Goal: Task Accomplishment & Management: Manage account settings

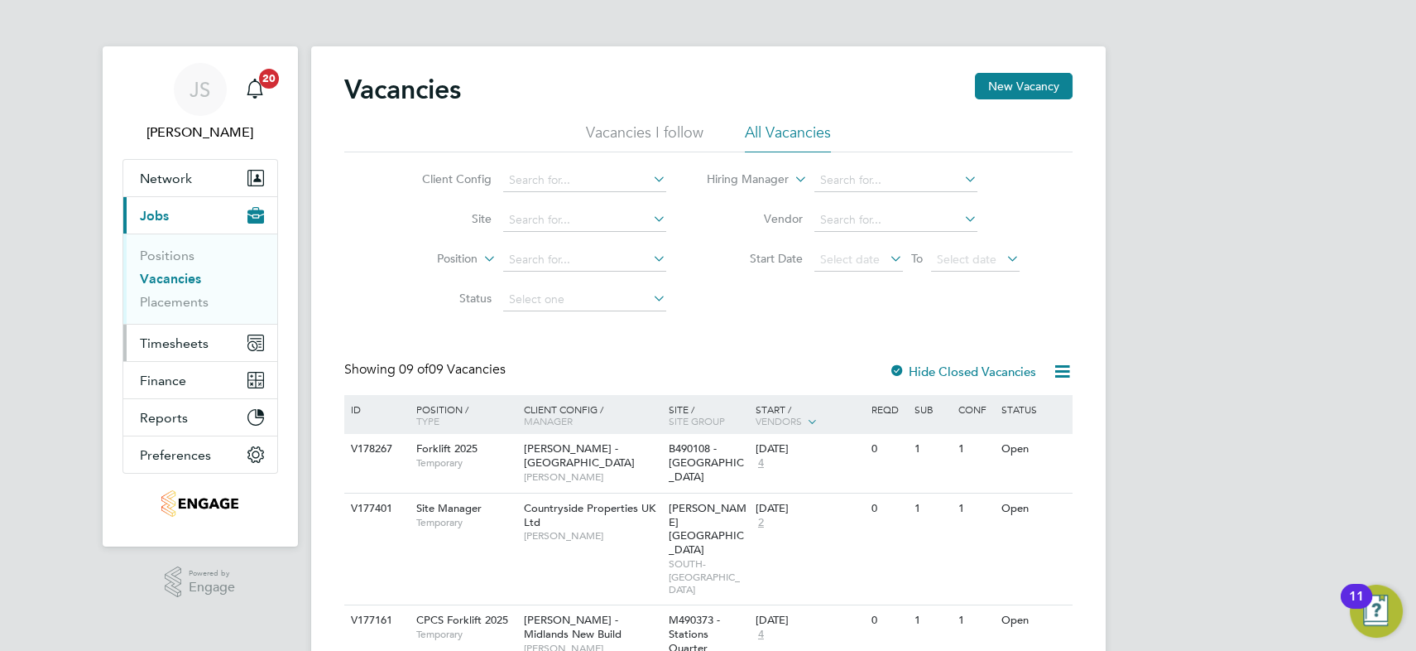
click at [175, 336] on span "Timesheets" at bounding box center [174, 343] width 69 height 16
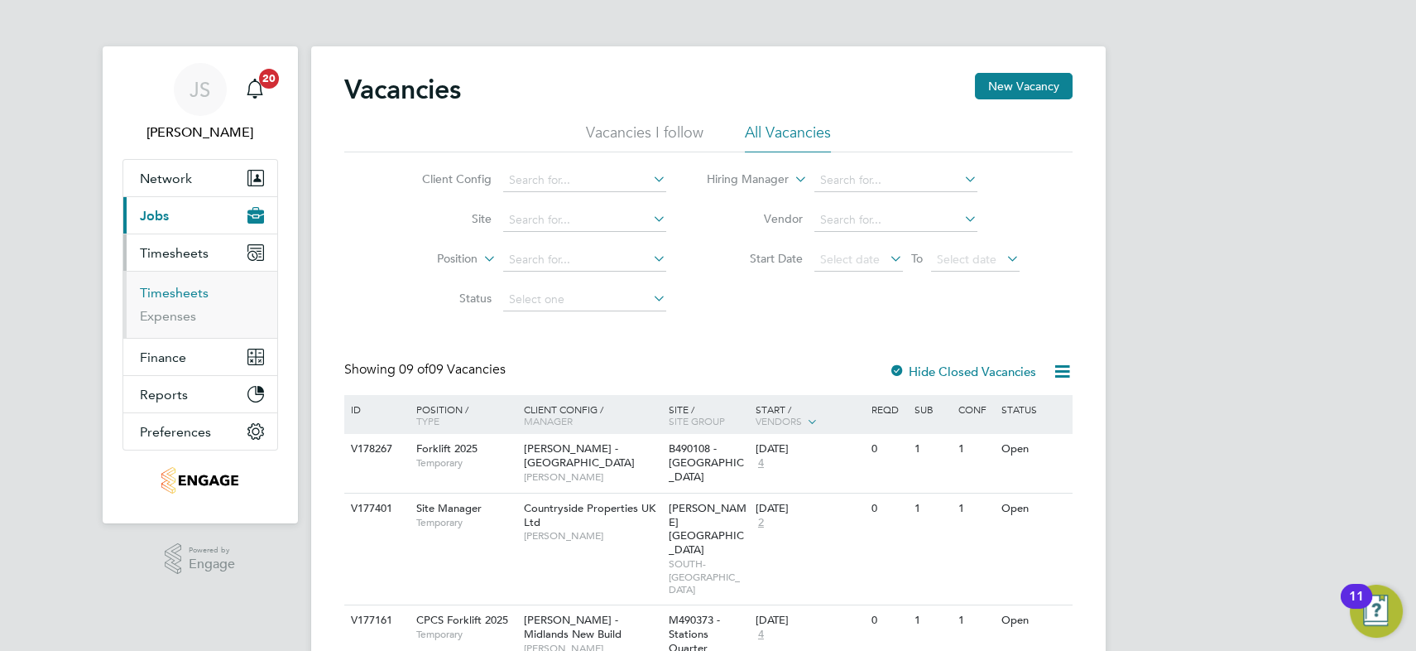
click at [181, 288] on link "Timesheets" at bounding box center [174, 293] width 69 height 16
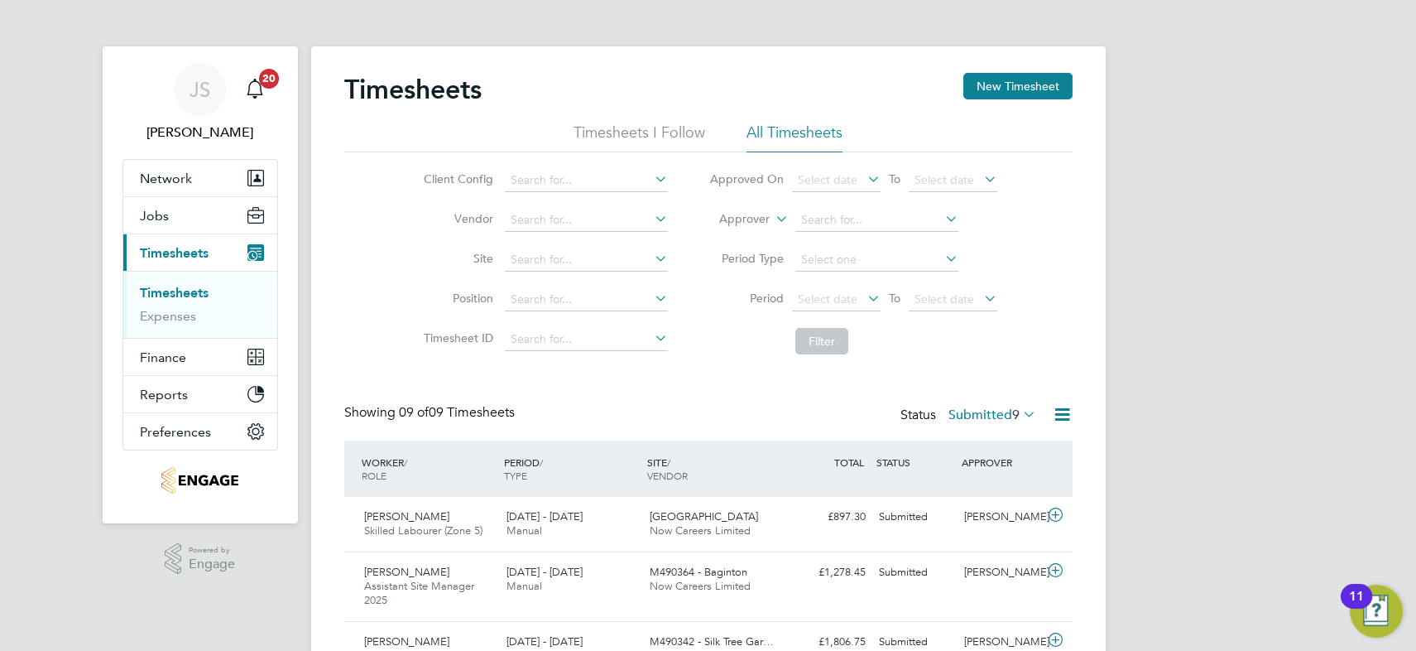
click at [971, 411] on label "Submitted 9" at bounding box center [993, 414] width 88 height 17
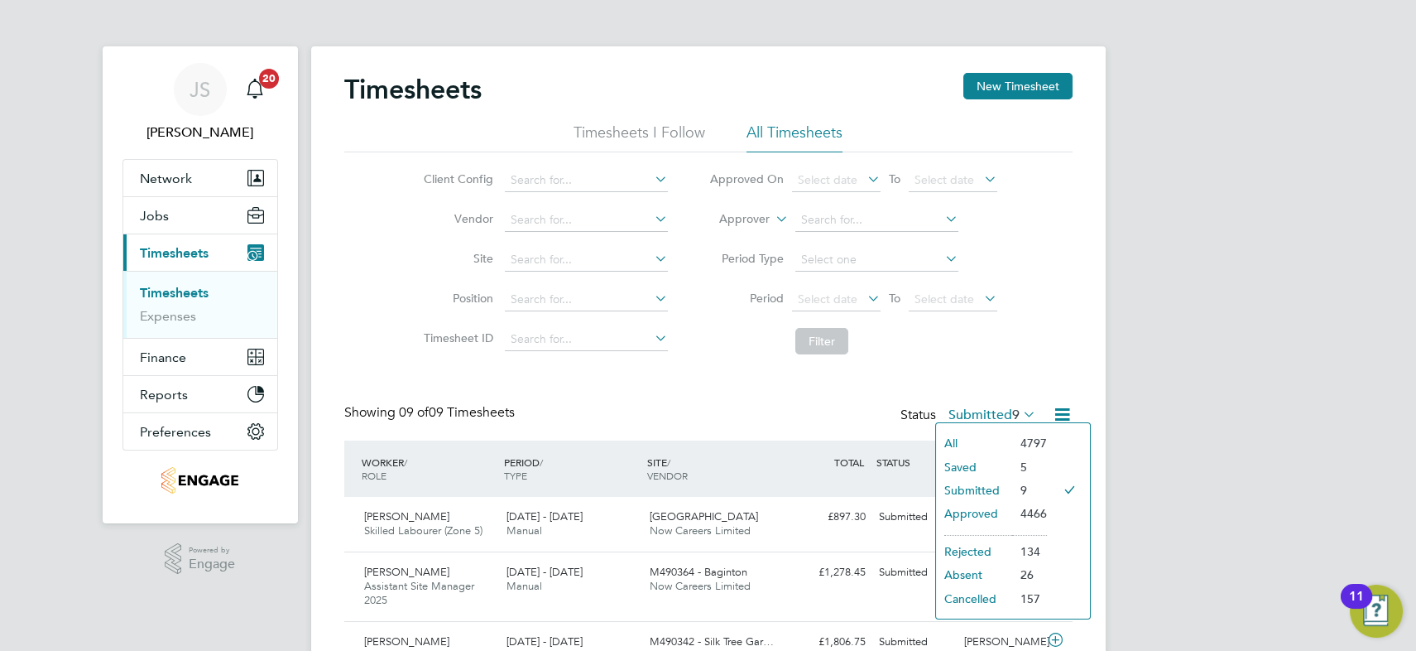
click at [984, 513] on li "Approved" at bounding box center [974, 513] width 76 height 23
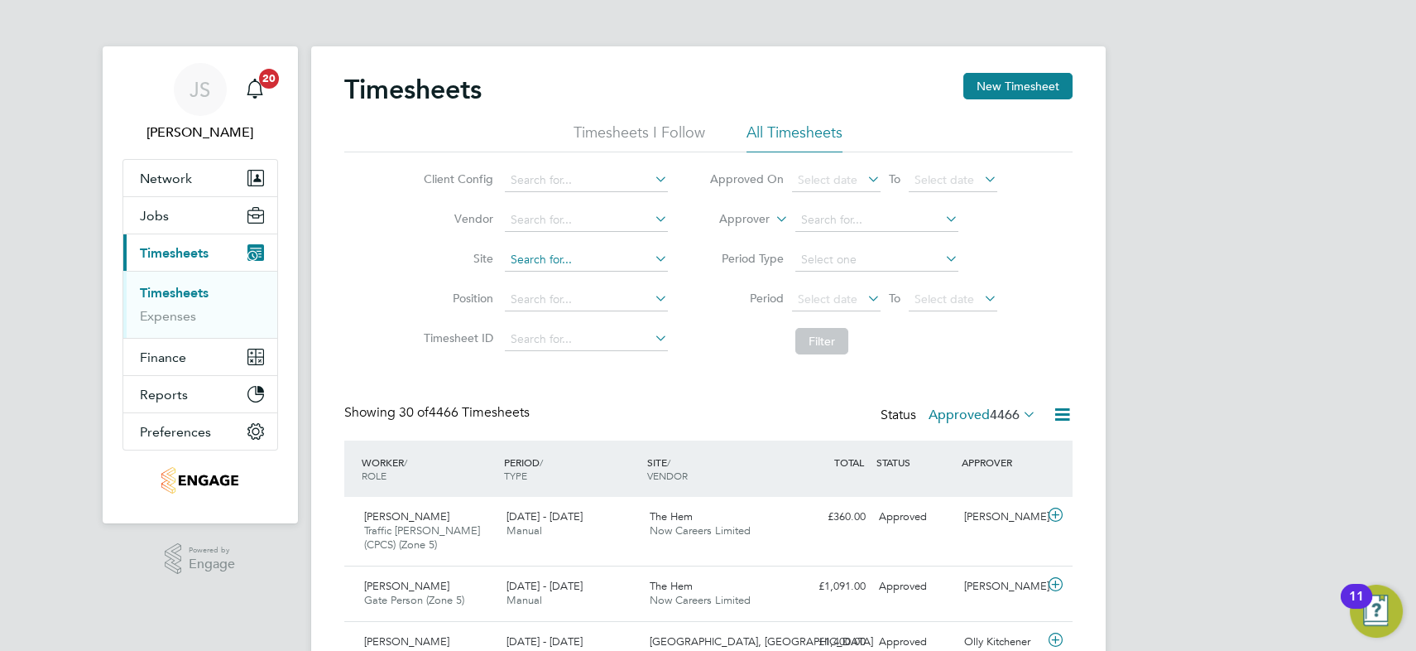
click at [538, 256] on input at bounding box center [586, 259] width 163 height 23
click at [575, 279] on b "Fair" at bounding box center [580, 282] width 21 height 14
type input "Alvaredus ([GEOGRAPHIC_DATA])"
click at [819, 343] on button "Filter" at bounding box center [821, 341] width 53 height 26
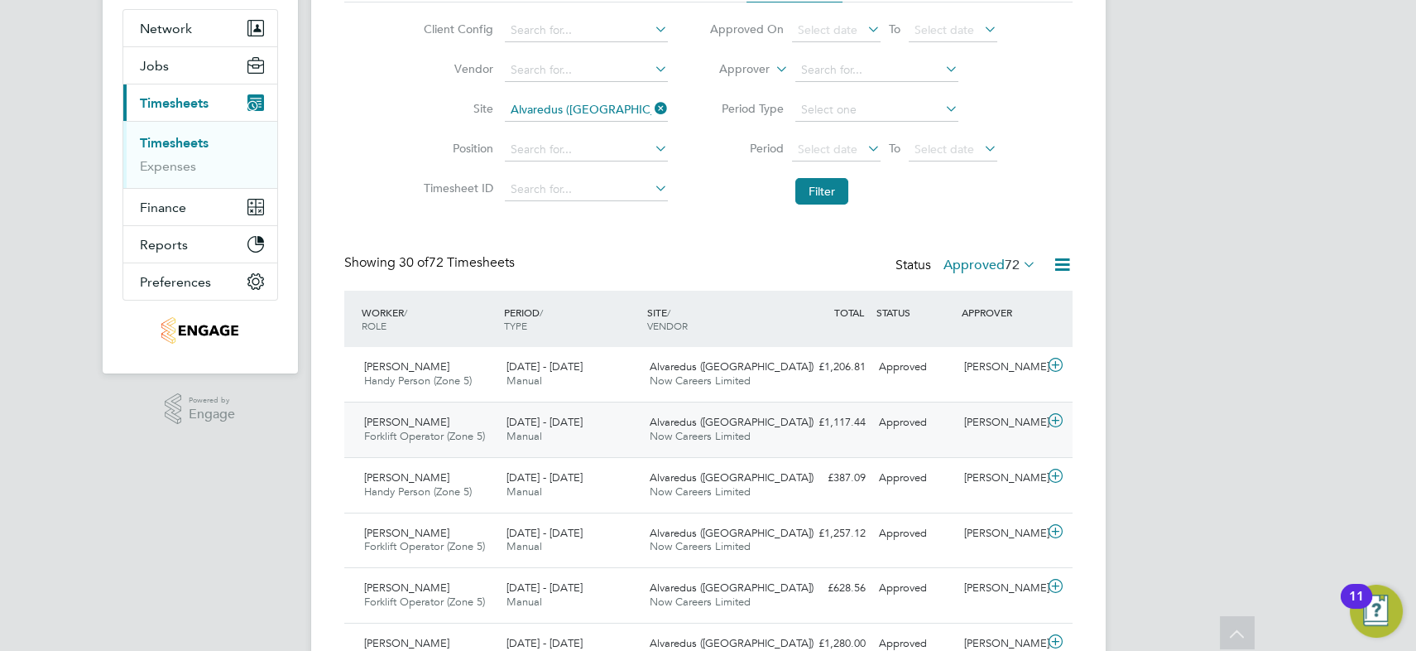
click at [552, 434] on div "[DATE] - [DATE] Manual" at bounding box center [571, 429] width 143 height 41
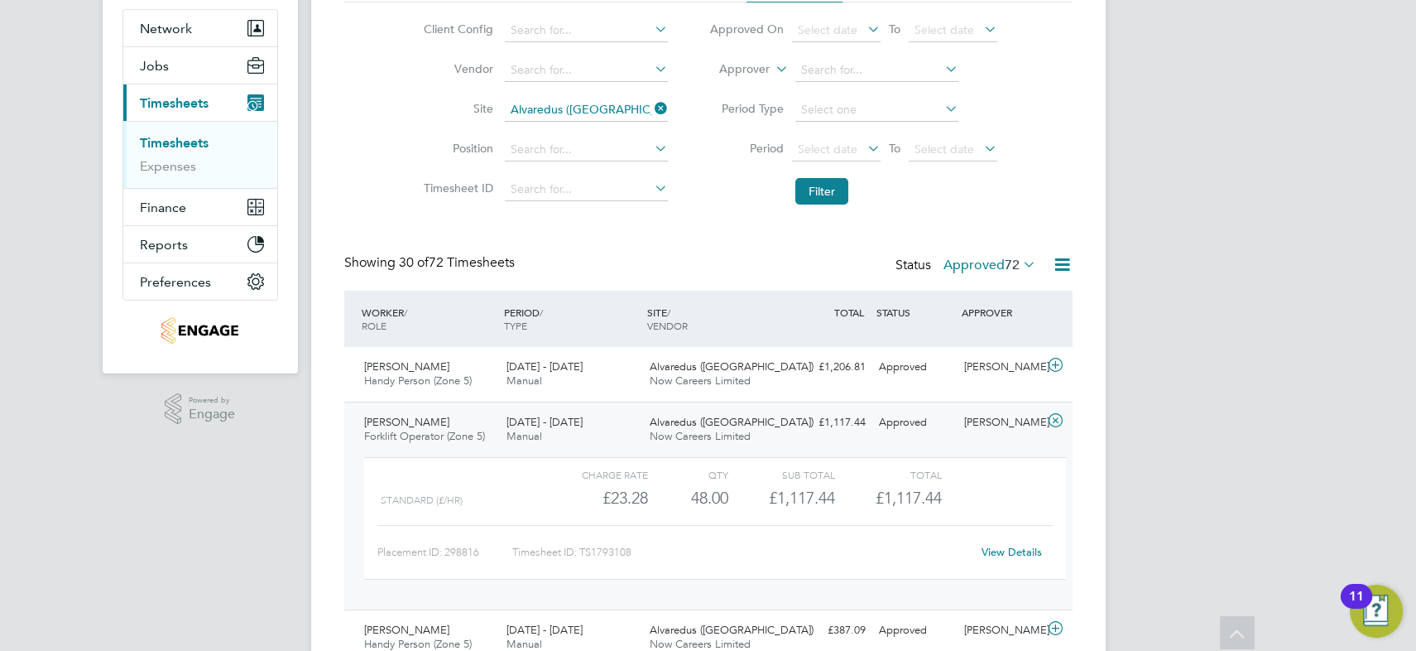
click at [1012, 546] on link "View Details" at bounding box center [1012, 552] width 60 height 14
